Goal: Task Accomplishment & Management: Manage account settings

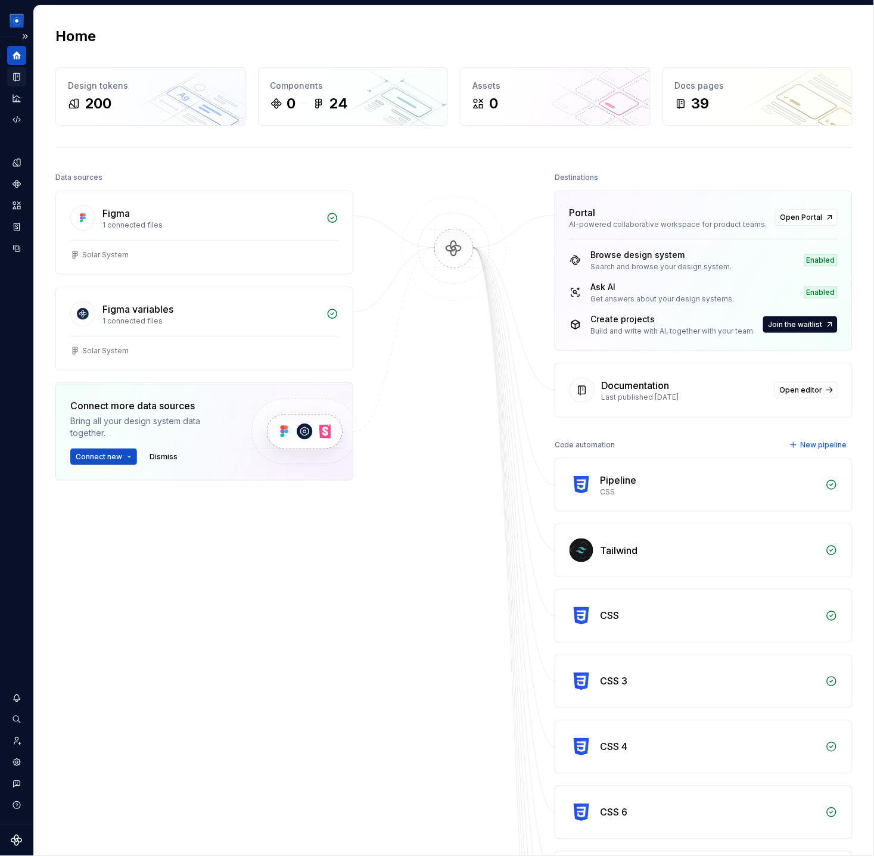
click at [17, 77] on icon "Documentation" at bounding box center [17, 77] width 6 height 8
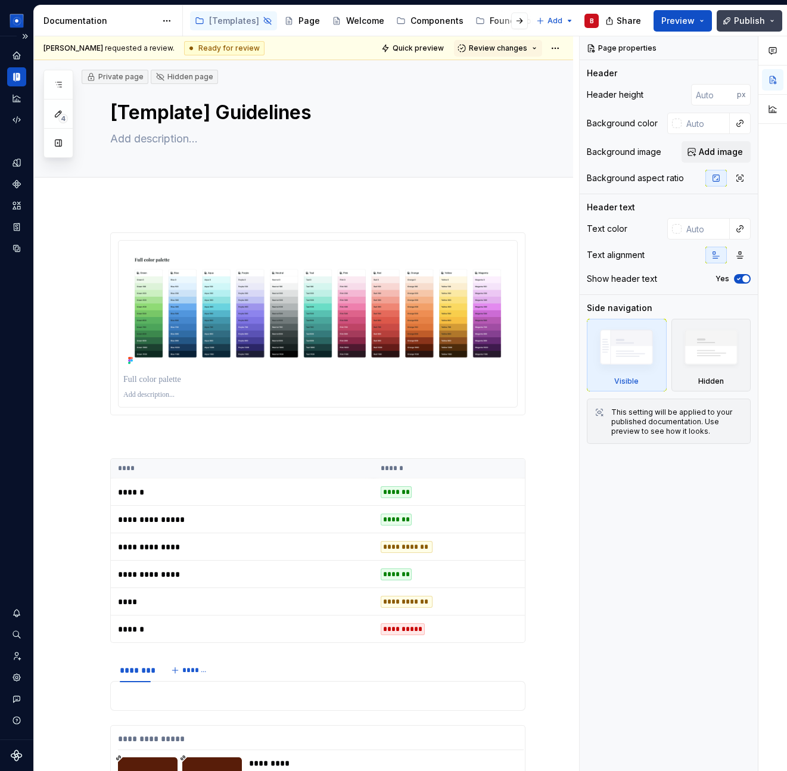
click at [747, 20] on span "Publish" at bounding box center [749, 21] width 31 height 12
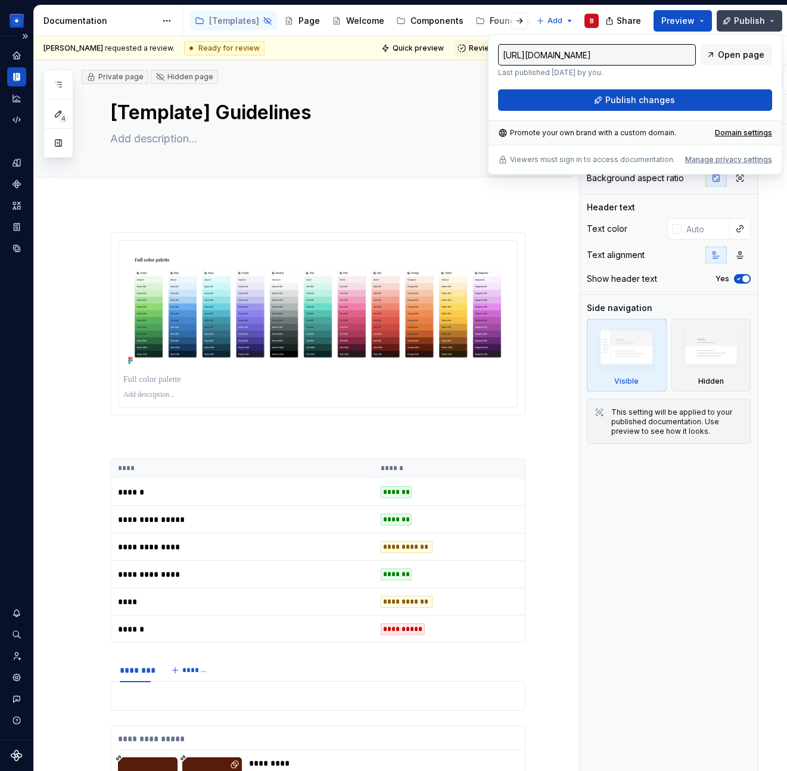
click at [747, 20] on span "Publish" at bounding box center [749, 21] width 31 height 12
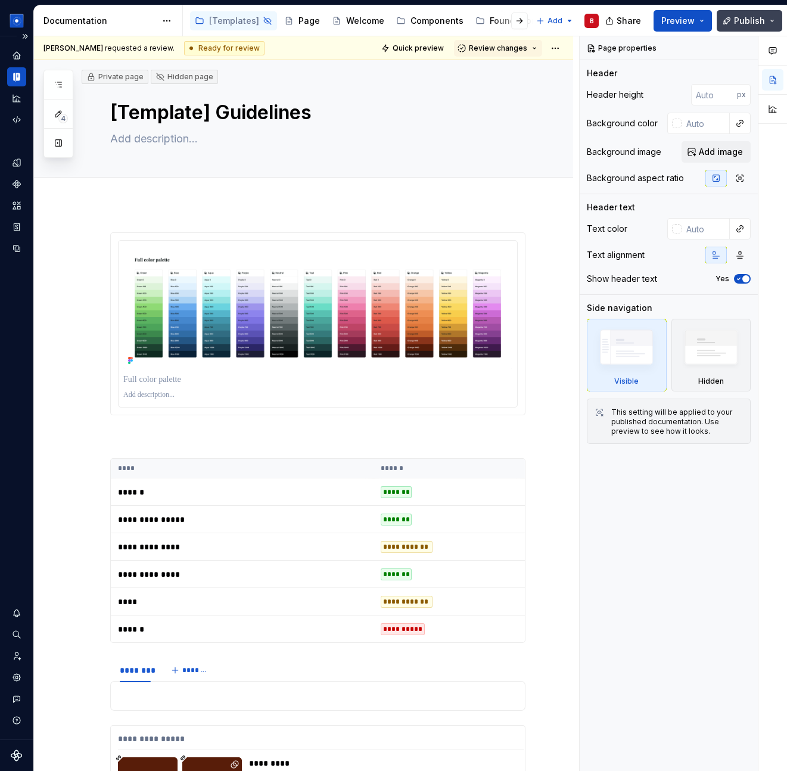
click at [747, 20] on span "Publish" at bounding box center [749, 21] width 31 height 12
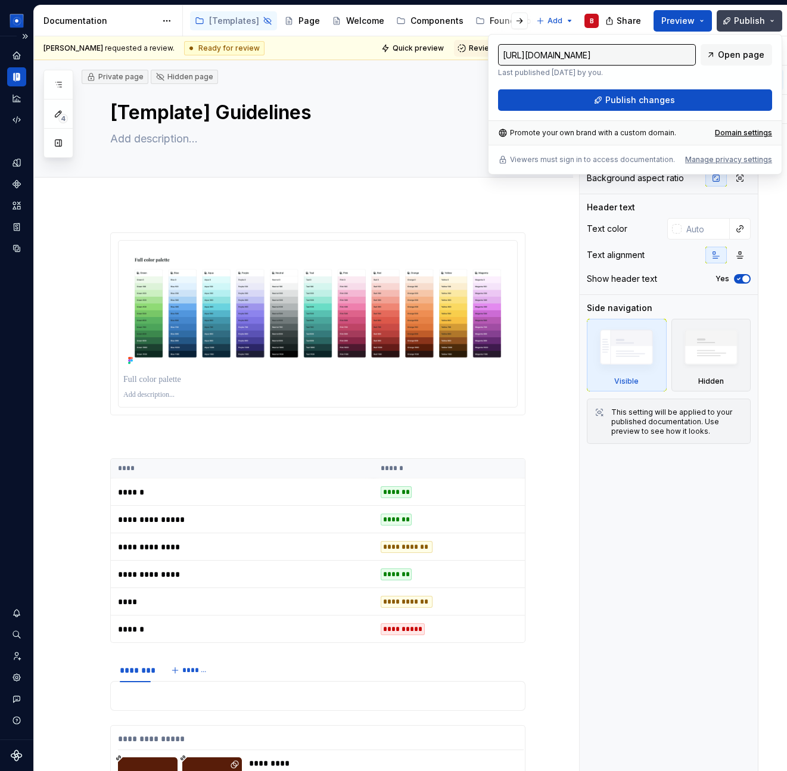
click at [747, 20] on span "Publish" at bounding box center [749, 21] width 31 height 12
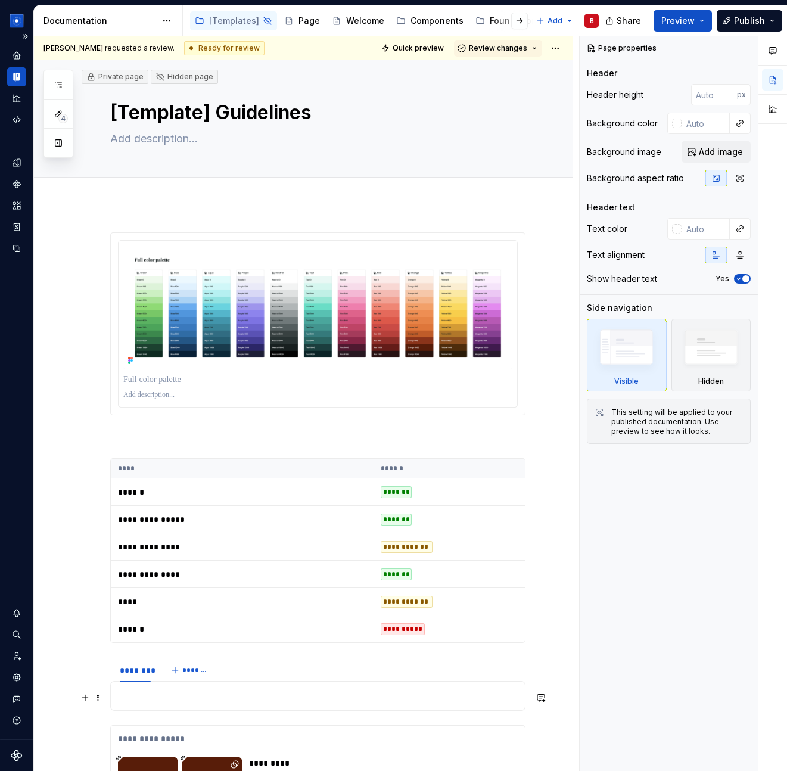
type textarea "*"
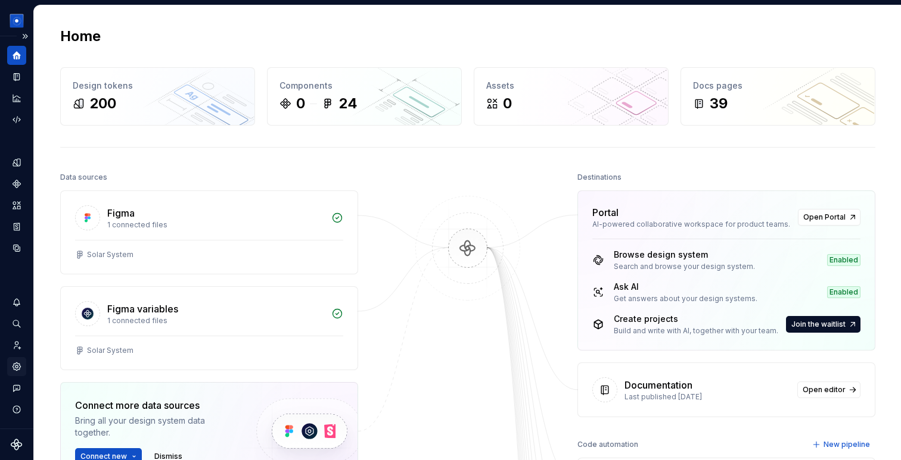
click at [18, 370] on icon "Settings" at bounding box center [17, 367] width 8 height 8
